Goal: Task Accomplishment & Management: Manage account settings

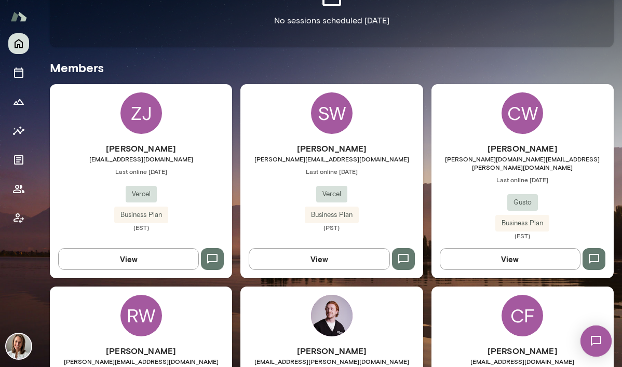
scroll to position [266, 0]
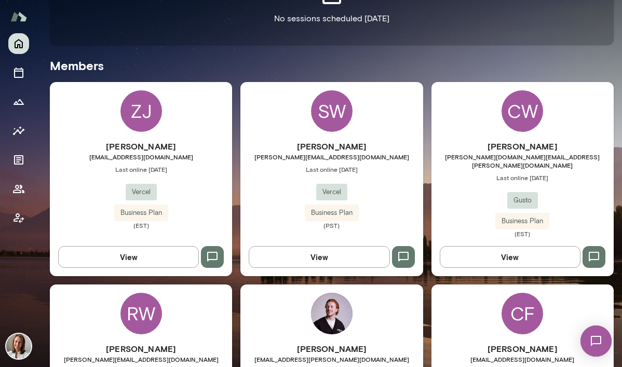
click at [427, 182] on div "[PERSON_NAME] [PERSON_NAME][DOMAIN_NAME][EMAIL_ADDRESS][PERSON_NAME][DOMAIN_NAM…" at bounding box center [523, 189] width 182 height 98
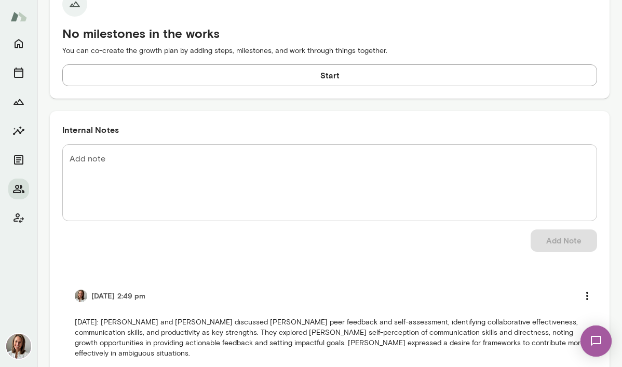
scroll to position [797, 0]
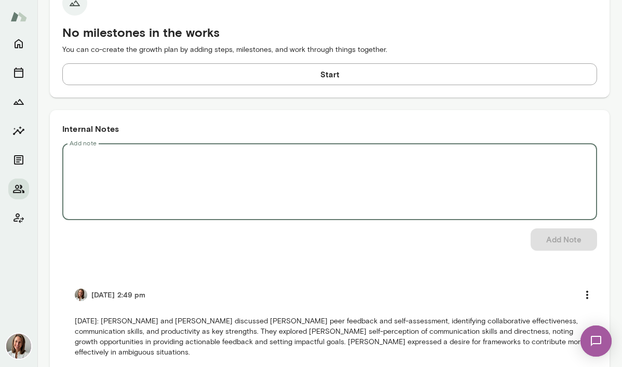
click at [223, 185] on textarea "Add note" at bounding box center [330, 182] width 520 height 60
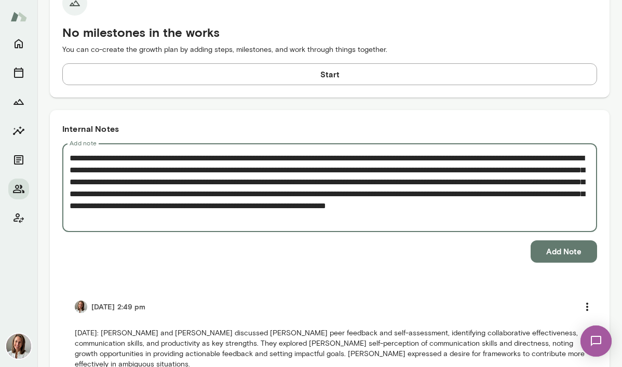
type textarea "**********"
click at [427, 251] on button "Add Note" at bounding box center [564, 251] width 66 height 22
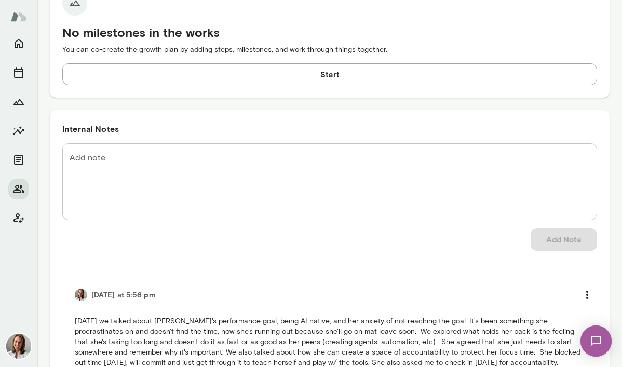
scroll to position [702, 0]
